Goal: Information Seeking & Learning: Check status

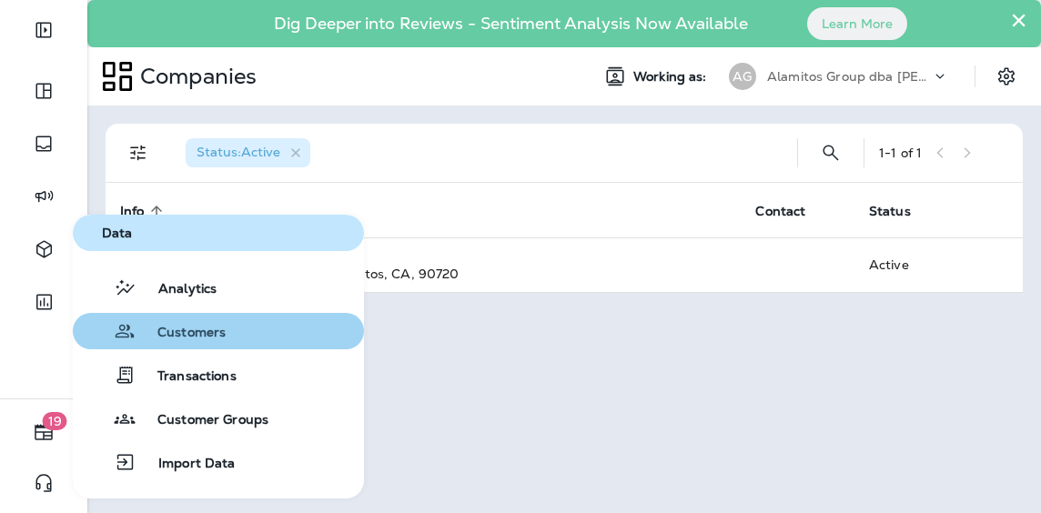
click at [186, 323] on div "Customers" at bounding box center [153, 331] width 146 height 22
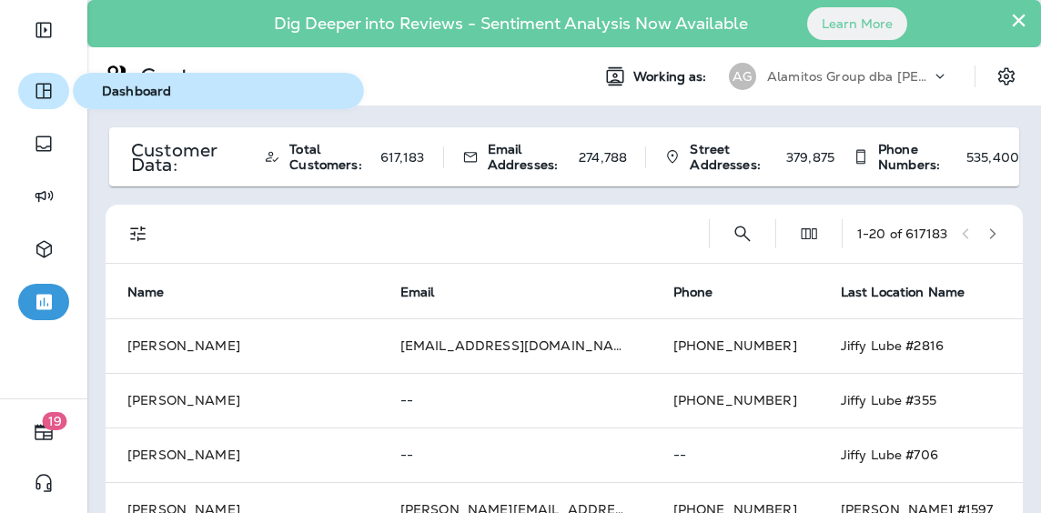
click at [49, 82] on icon "button" at bounding box center [44, 91] width 22 height 22
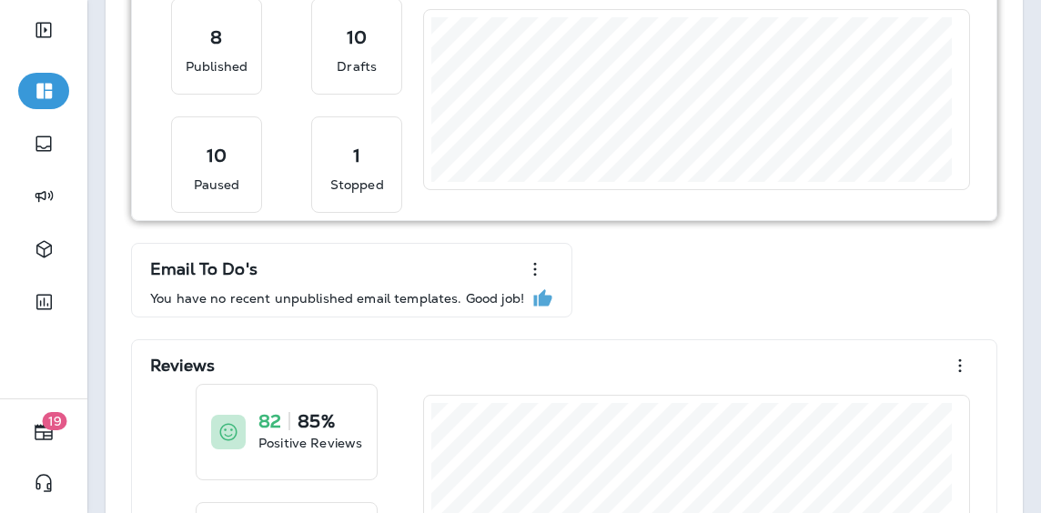
scroll to position [91, 0]
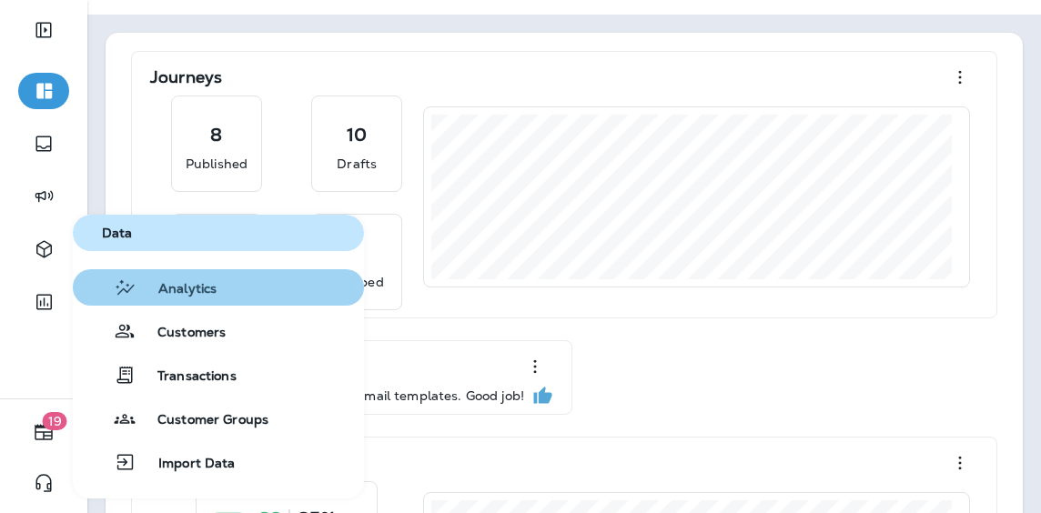
click at [170, 287] on span "Analytics" at bounding box center [176, 289] width 80 height 17
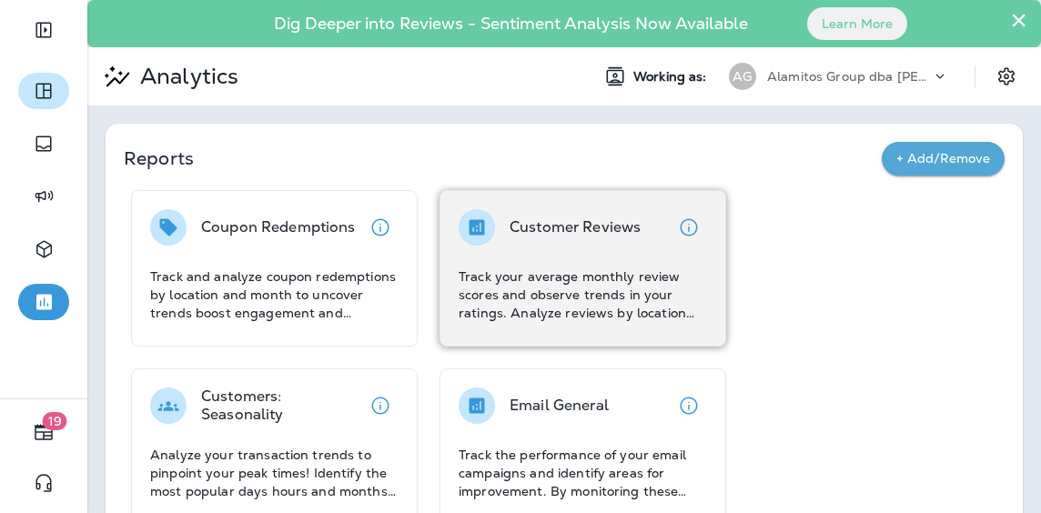
click at [554, 260] on div "Customer Reviews Track your average monthly review scores and observe trends in…" at bounding box center [582, 265] width 248 height 113
